Goal: Download file/media

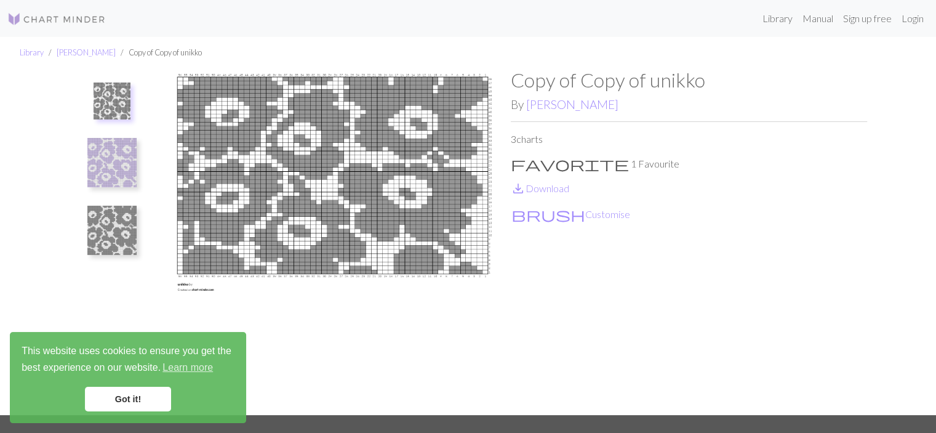
click at [306, 142] on img at bounding box center [332, 241] width 356 height 346
click at [436, 145] on img at bounding box center [332, 241] width 356 height 346
click at [114, 401] on link "Got it!" at bounding box center [128, 398] width 86 height 25
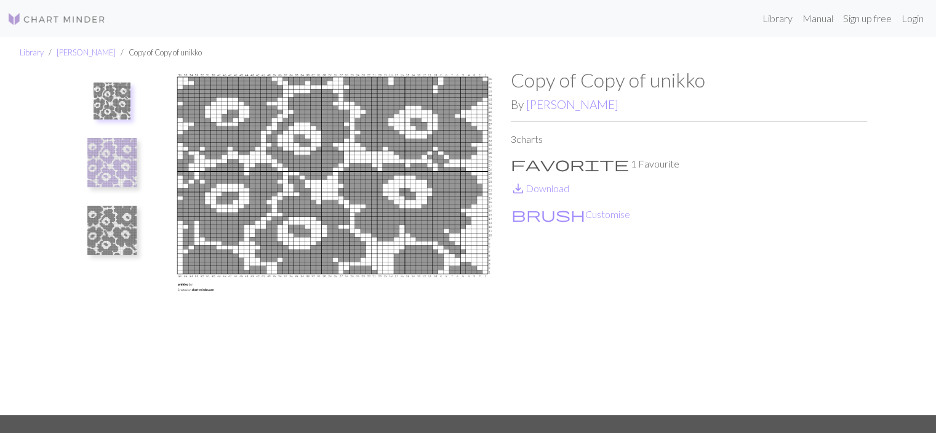
click at [338, 211] on img at bounding box center [332, 241] width 356 height 346
click at [377, 169] on img at bounding box center [332, 241] width 356 height 346
click at [537, 186] on link "save_alt Download" at bounding box center [540, 188] width 58 height 12
click at [119, 234] on img at bounding box center [111, 230] width 49 height 49
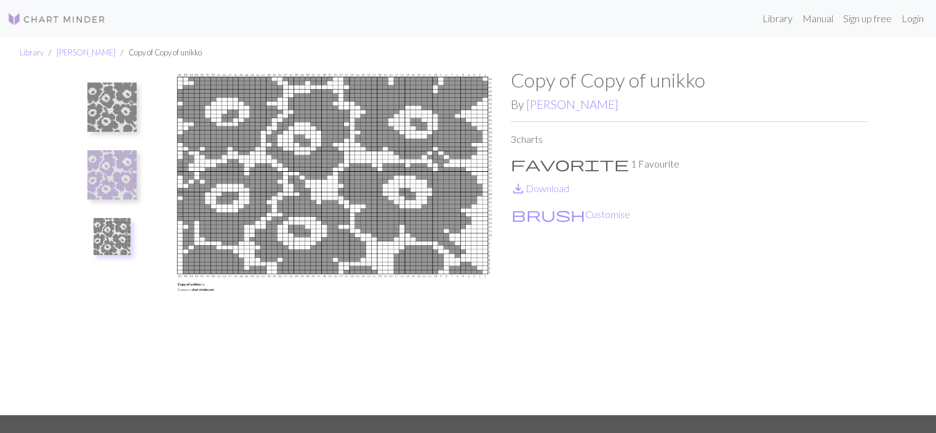
click at [111, 193] on img at bounding box center [111, 174] width 49 height 49
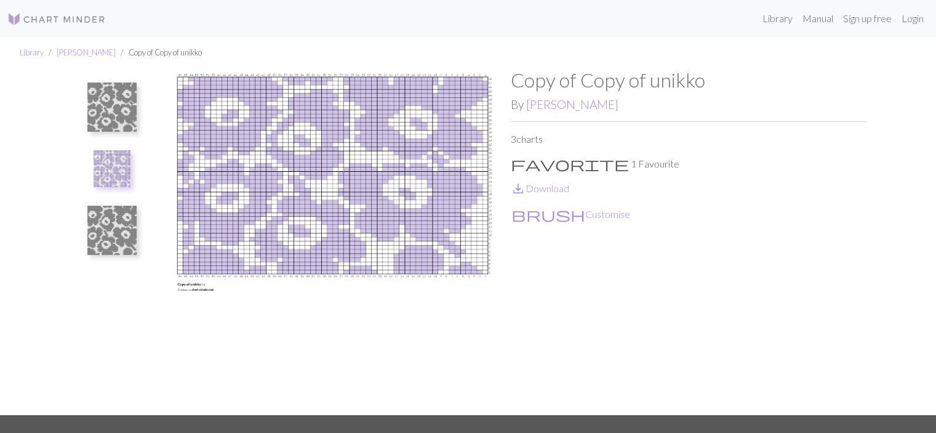
click at [109, 225] on img at bounding box center [111, 230] width 49 height 49
